Goal: Leave review/rating: Share an evaluation or opinion about a product, service, or content

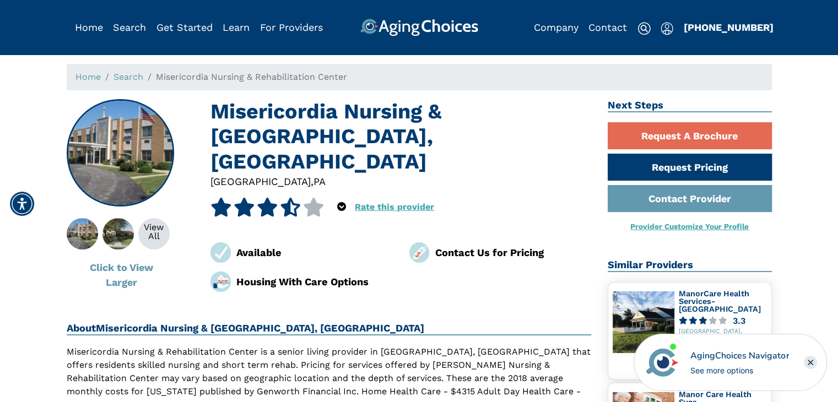
click at [281, 198] on icon at bounding box center [290, 207] width 21 height 19
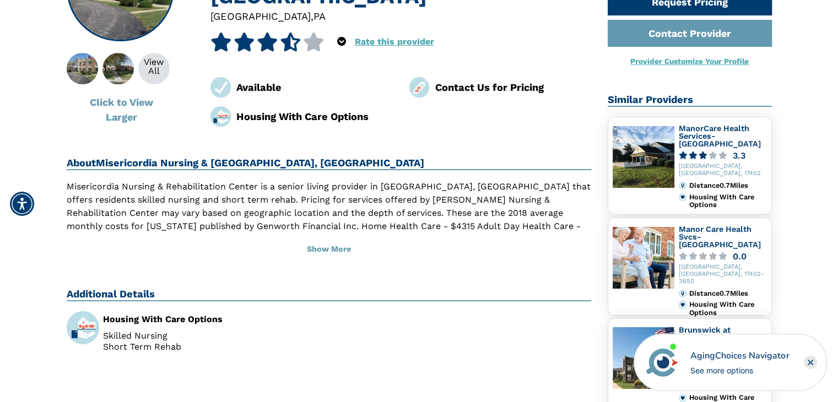
scroll to position [172, 0]
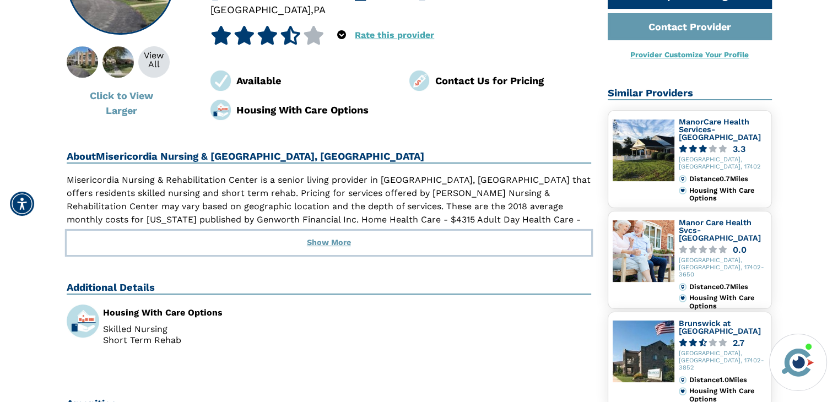
click at [327, 244] on button "Show More" at bounding box center [329, 243] width 525 height 24
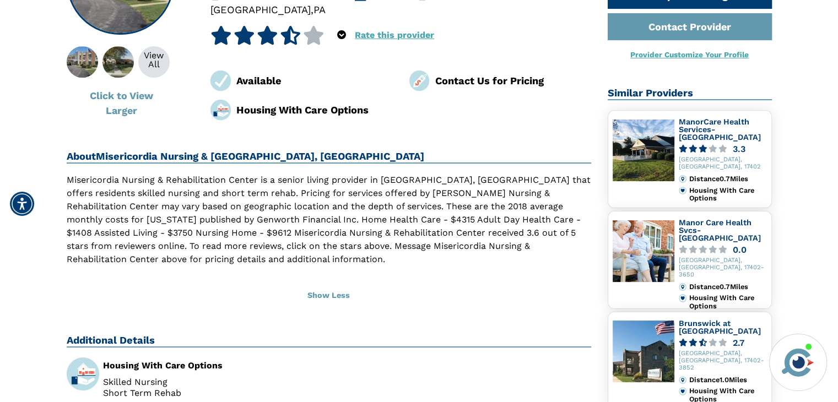
click at [238, 26] on icon at bounding box center [244, 35] width 21 height 19
